Goal: Transaction & Acquisition: Purchase product/service

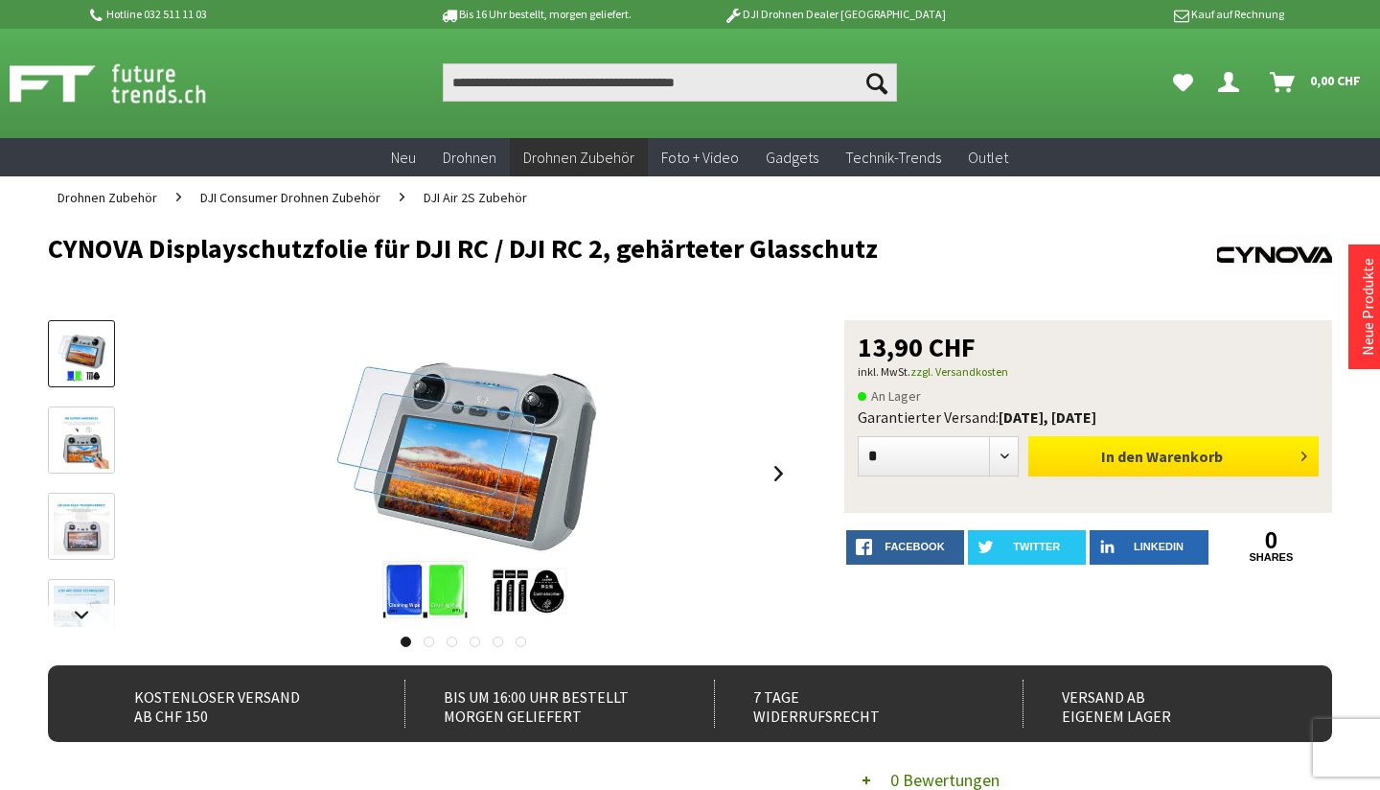
click at [1158, 463] on span "Warenkorb" at bounding box center [1184, 456] width 77 height 19
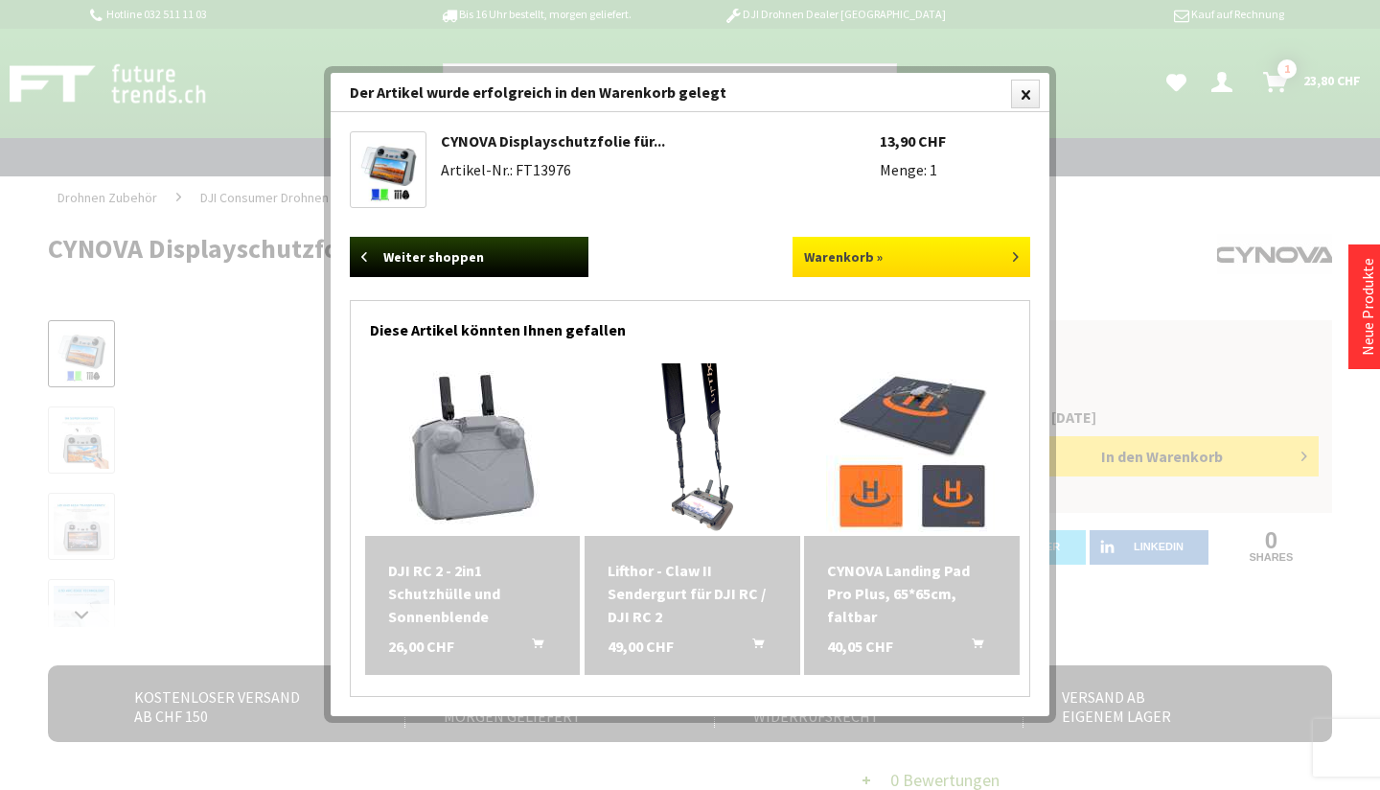
click at [858, 256] on link "Warenkorb »" at bounding box center [912, 257] width 239 height 40
click at [1025, 94] on div at bounding box center [1025, 94] width 29 height 29
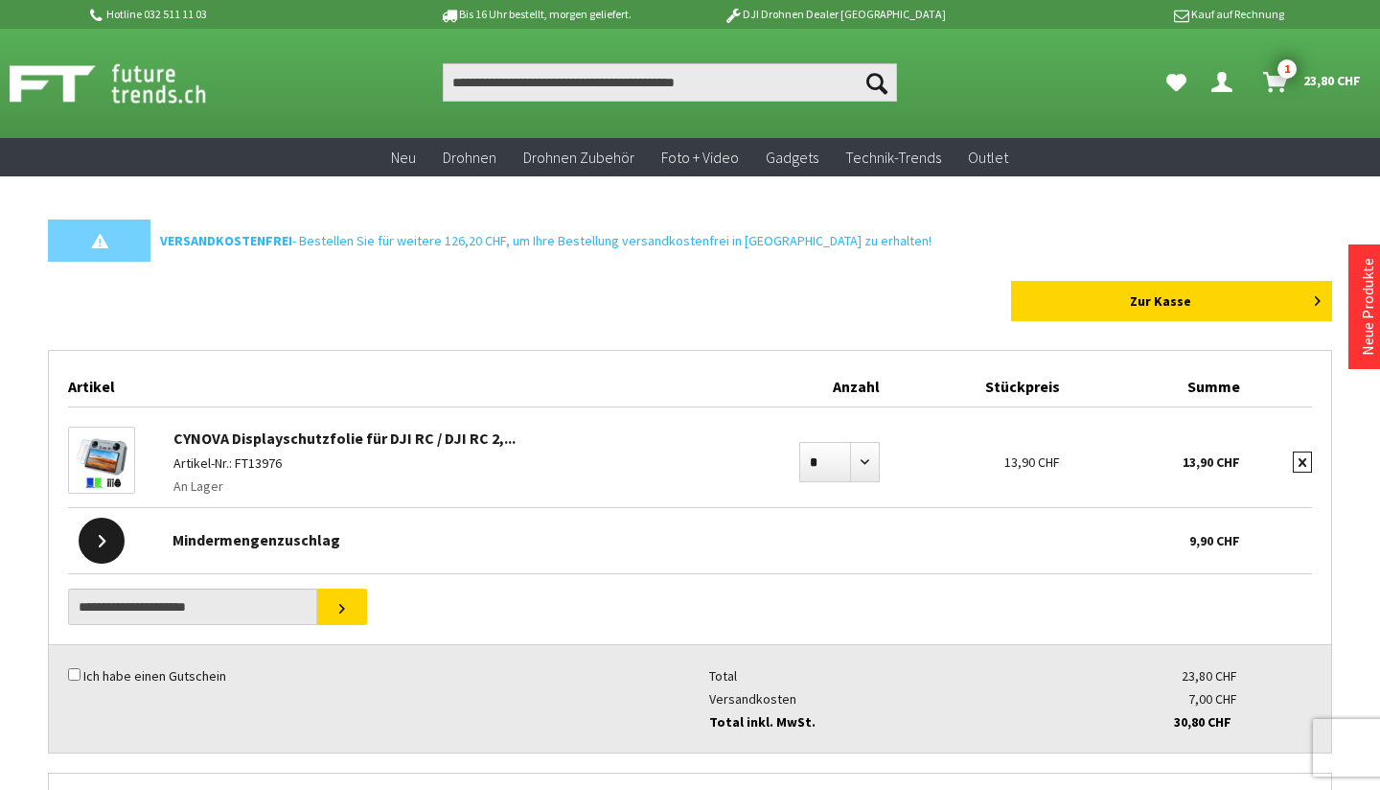
click at [1301, 462] on icon "submit" at bounding box center [1303, 462] width 8 height 9
